Goal: Check status: Check status

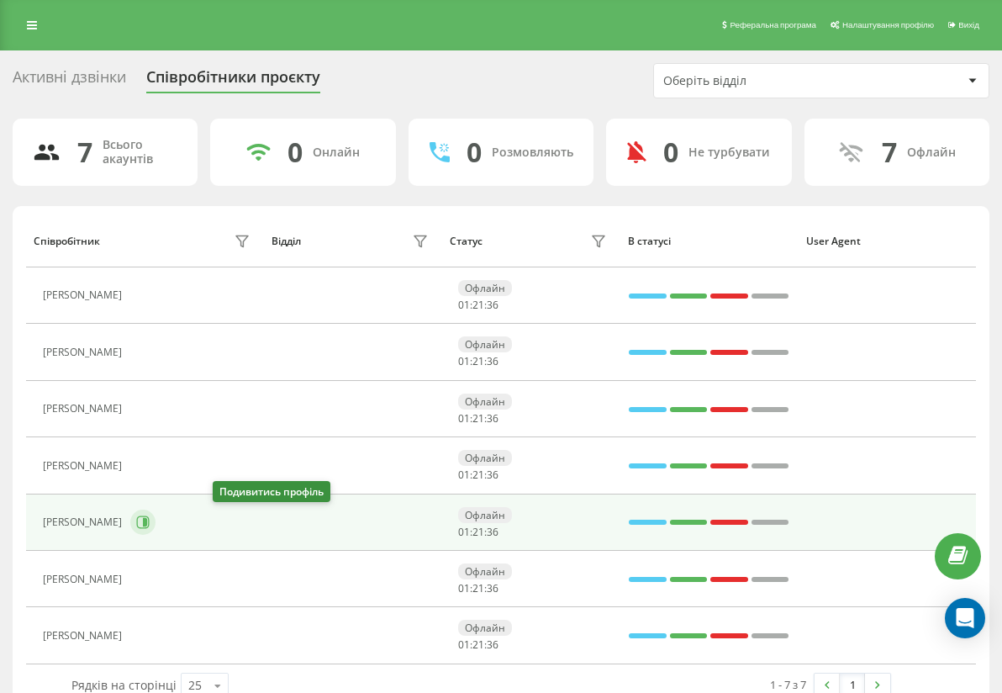
click at [150, 525] on icon at bounding box center [142, 521] width 13 height 13
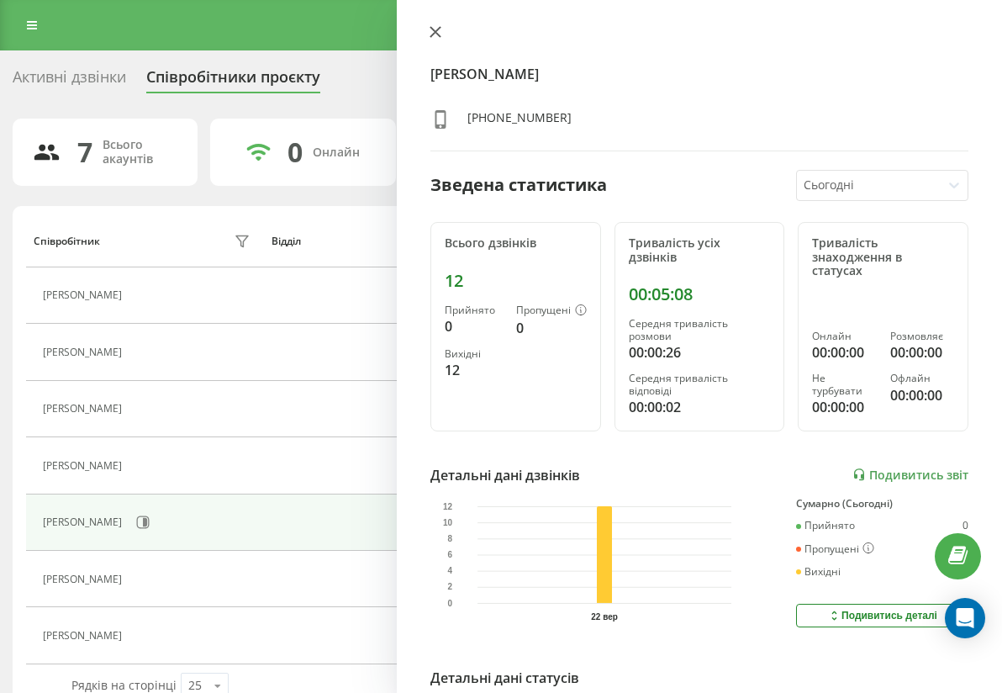
click at [436, 29] on icon at bounding box center [436, 32] width 12 height 12
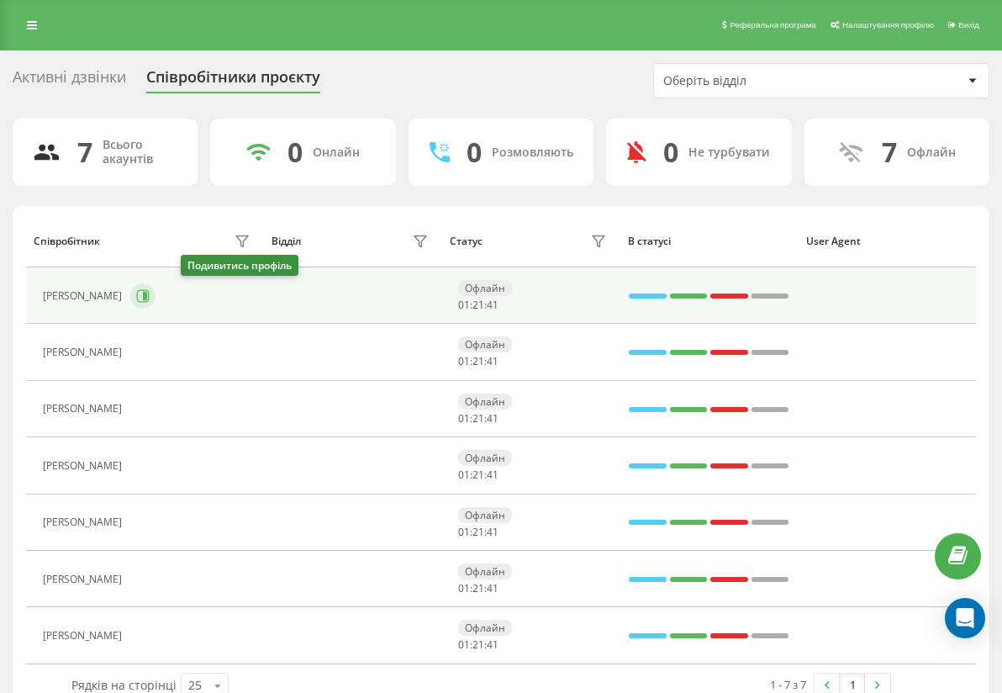
click at [147, 296] on icon at bounding box center [145, 296] width 4 height 8
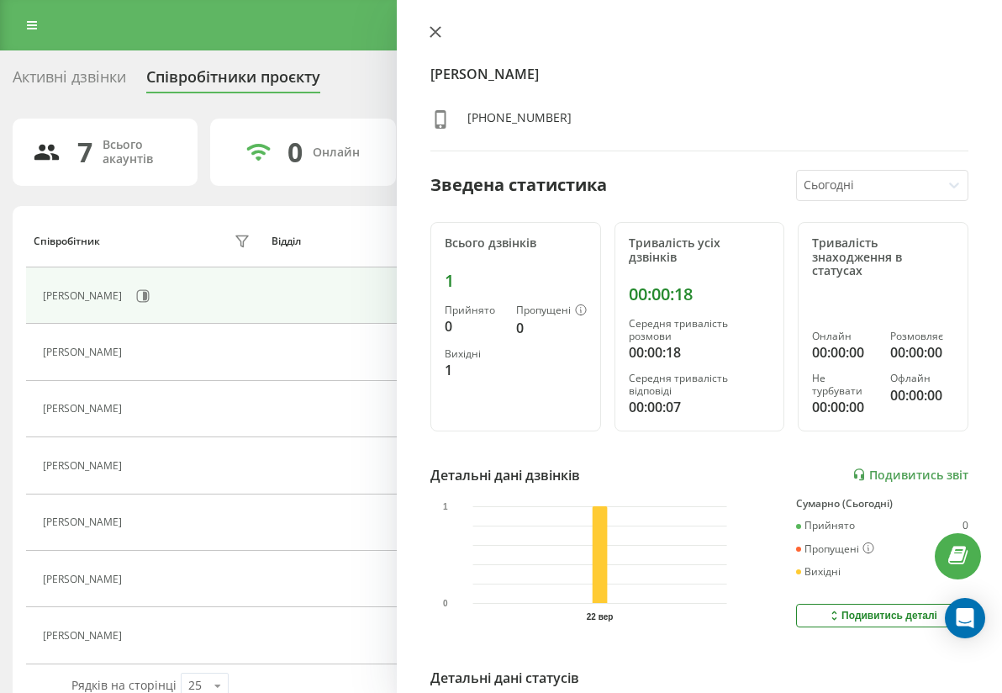
click at [430, 32] on icon at bounding box center [436, 32] width 12 height 12
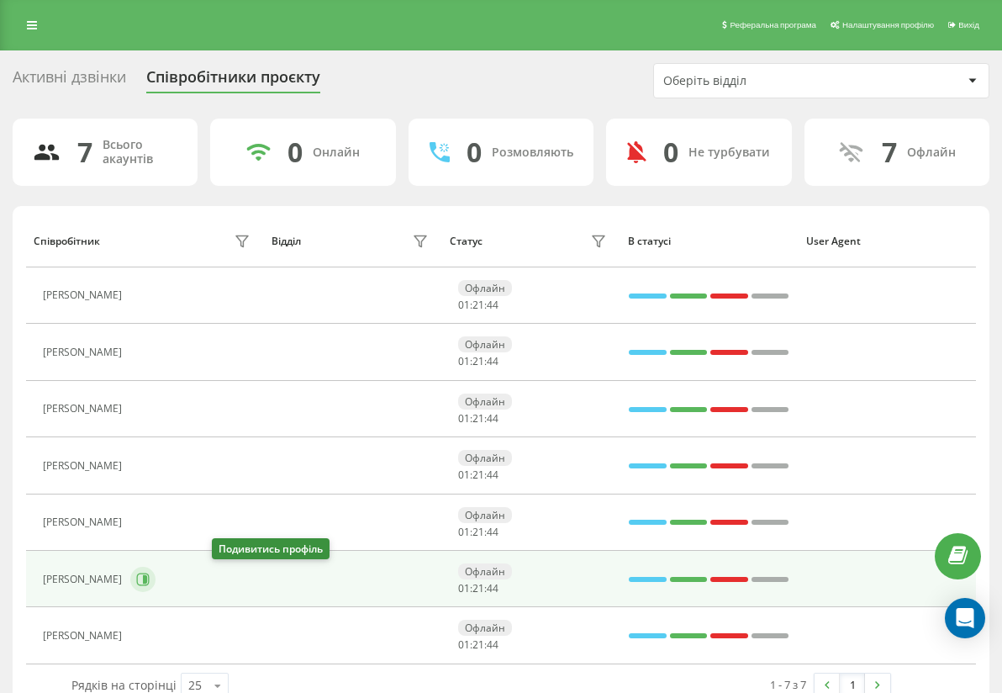
click at [150, 583] on icon at bounding box center [142, 578] width 13 height 13
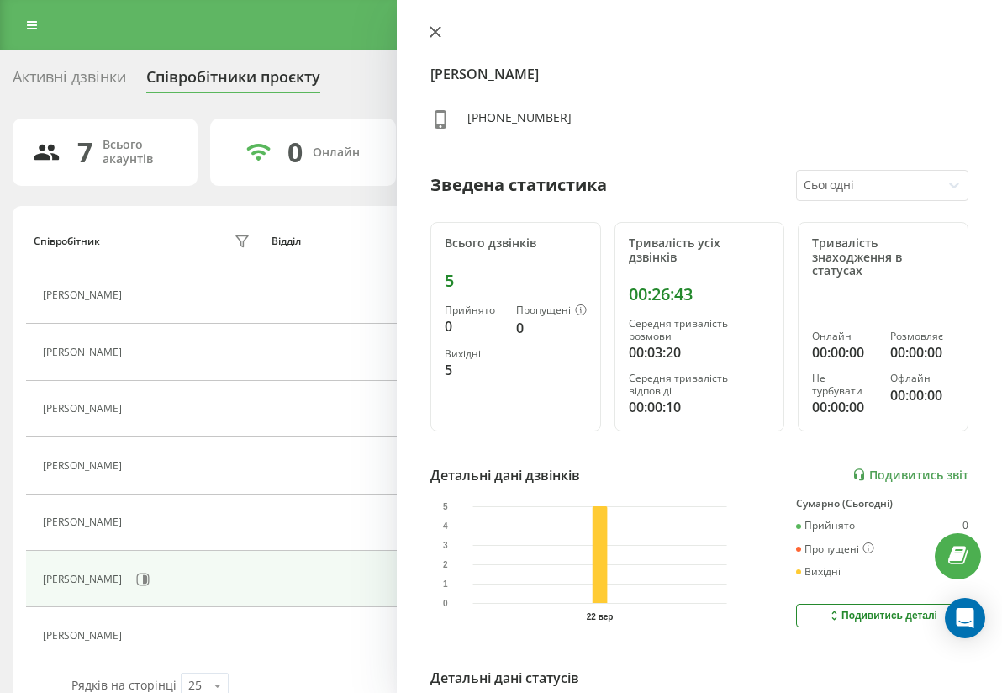
click at [431, 30] on icon at bounding box center [435, 32] width 10 height 10
